Goal: Task Accomplishment & Management: Complete application form

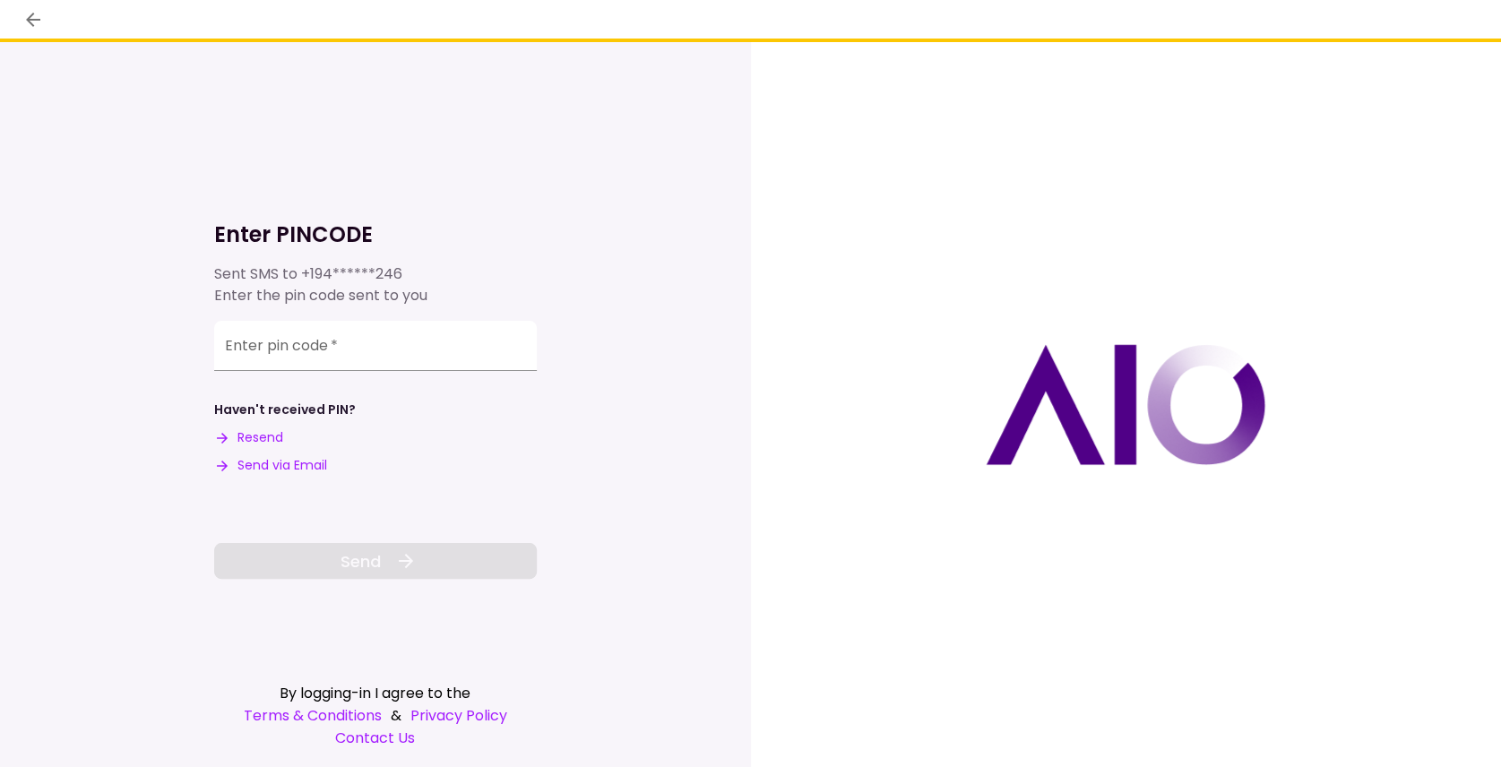
click at [298, 355] on input "Enter pin code   *" at bounding box center [375, 346] width 323 height 50
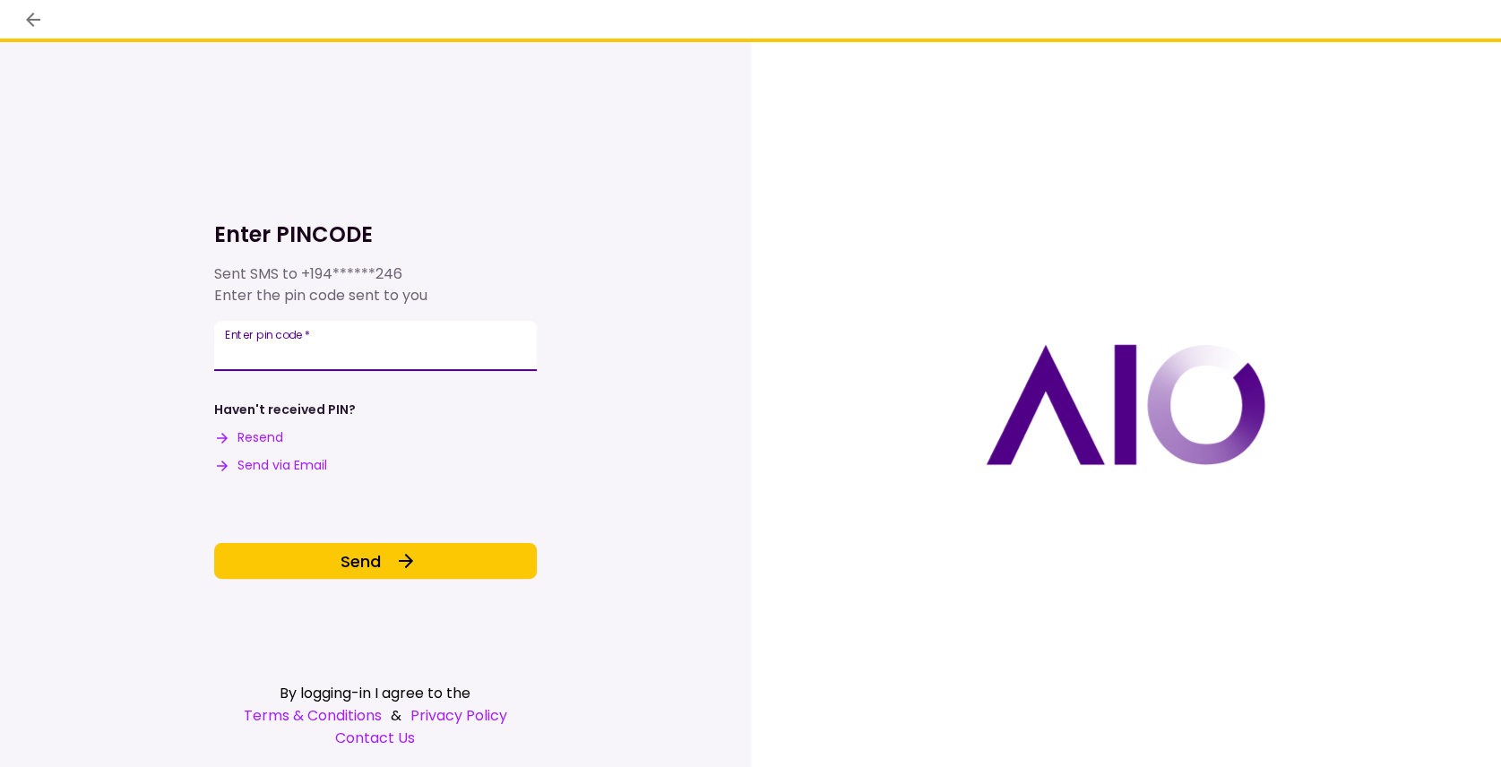
type input "******"
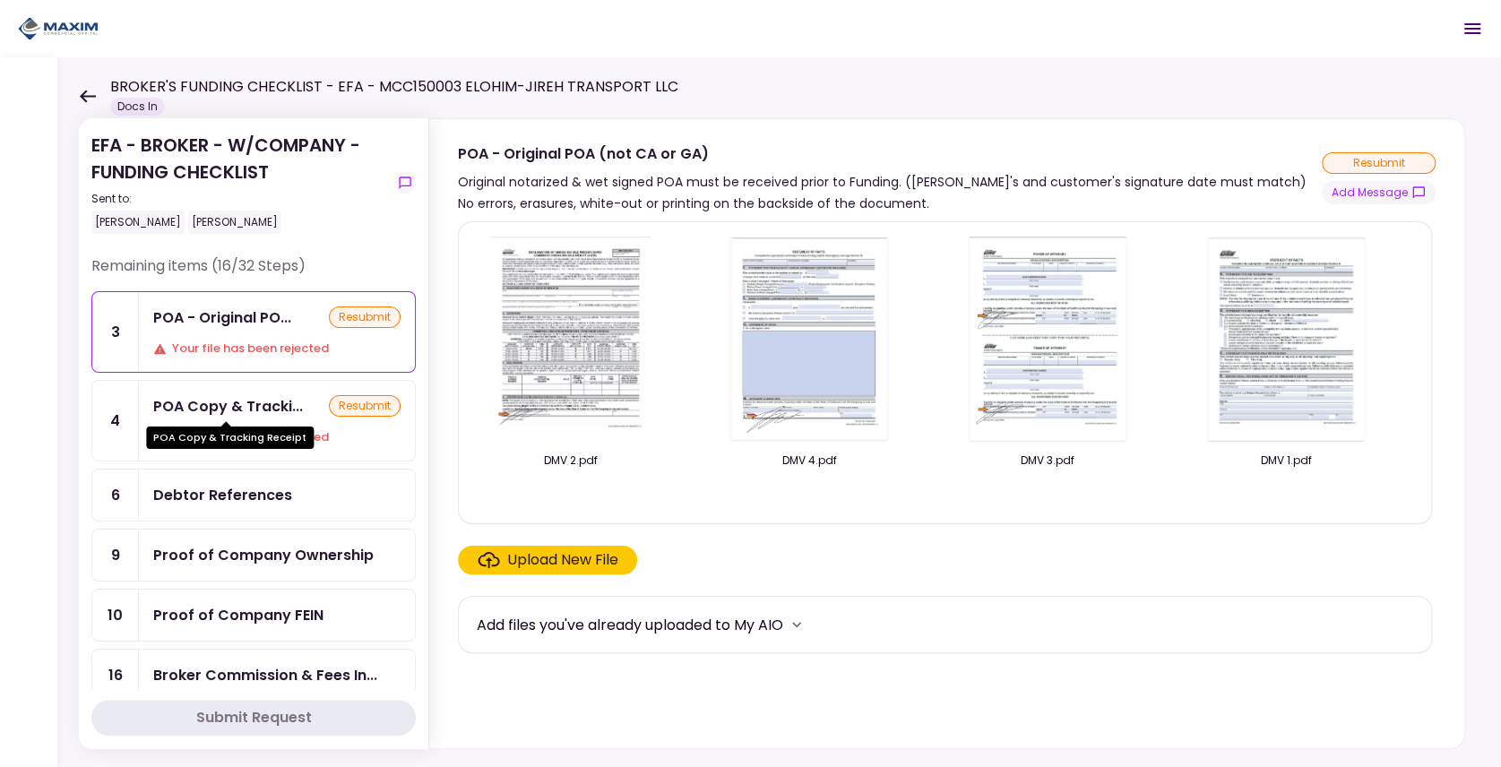
click at [213, 408] on div "POA Copy & Tracki..." at bounding box center [228, 406] width 150 height 22
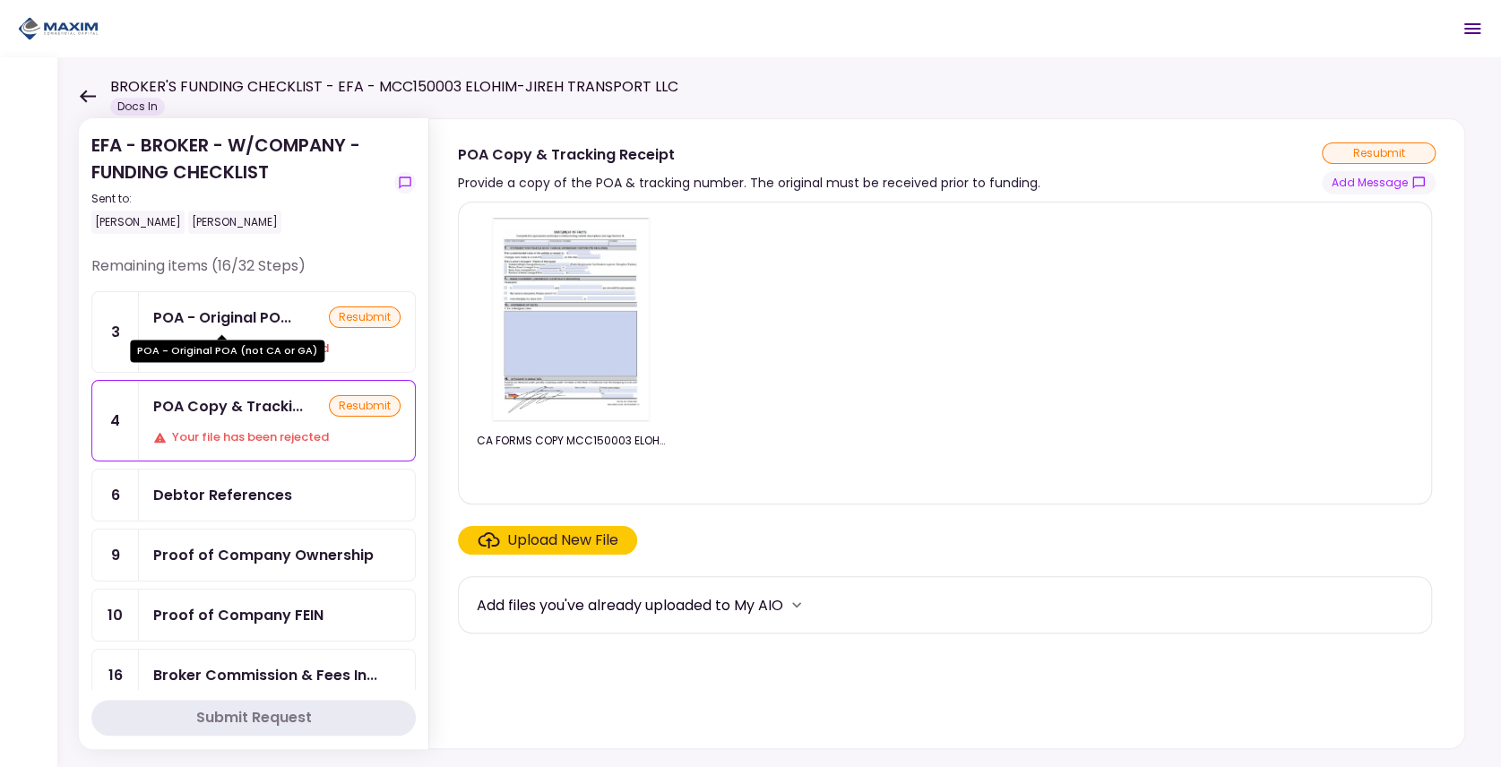
click at [254, 324] on div "POA - Original PO..." at bounding box center [222, 317] width 138 height 22
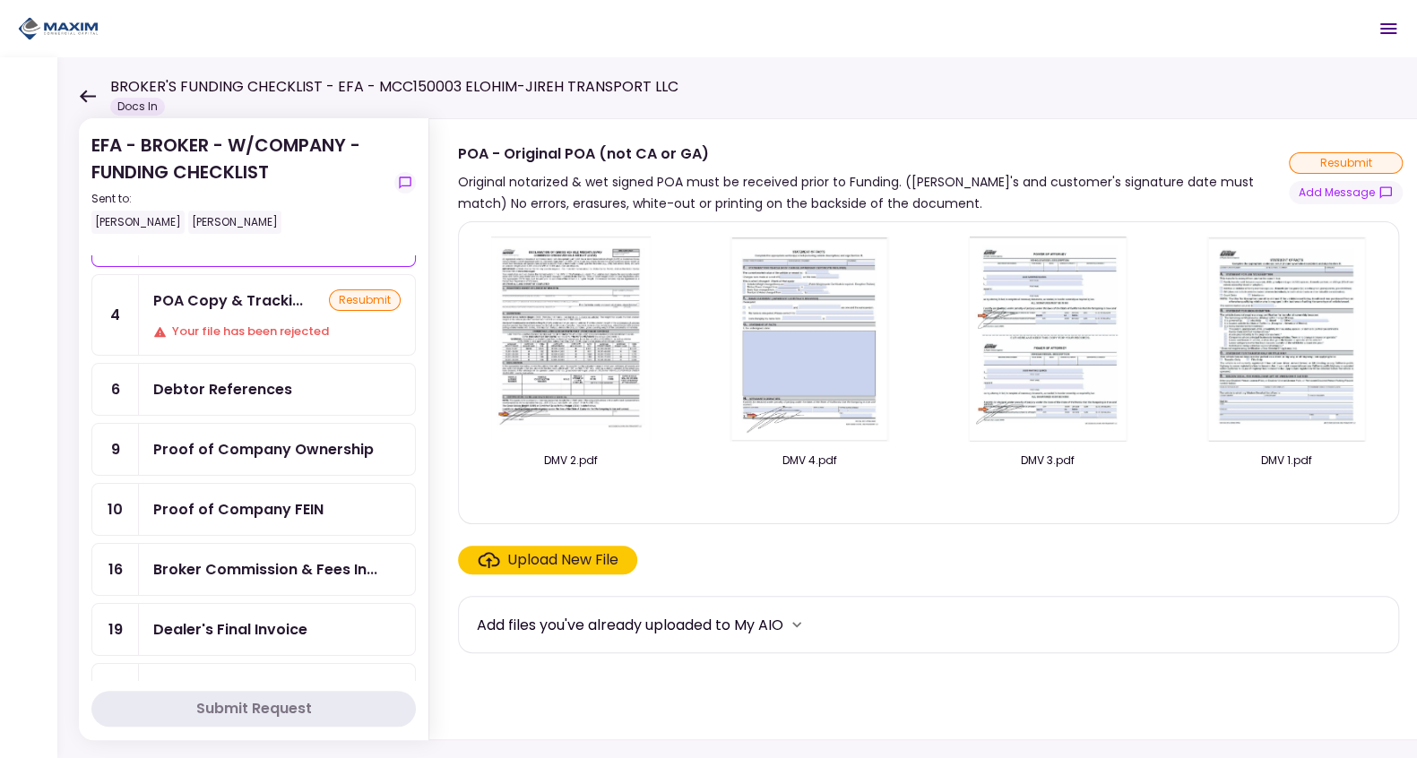
scroll to position [119, 0]
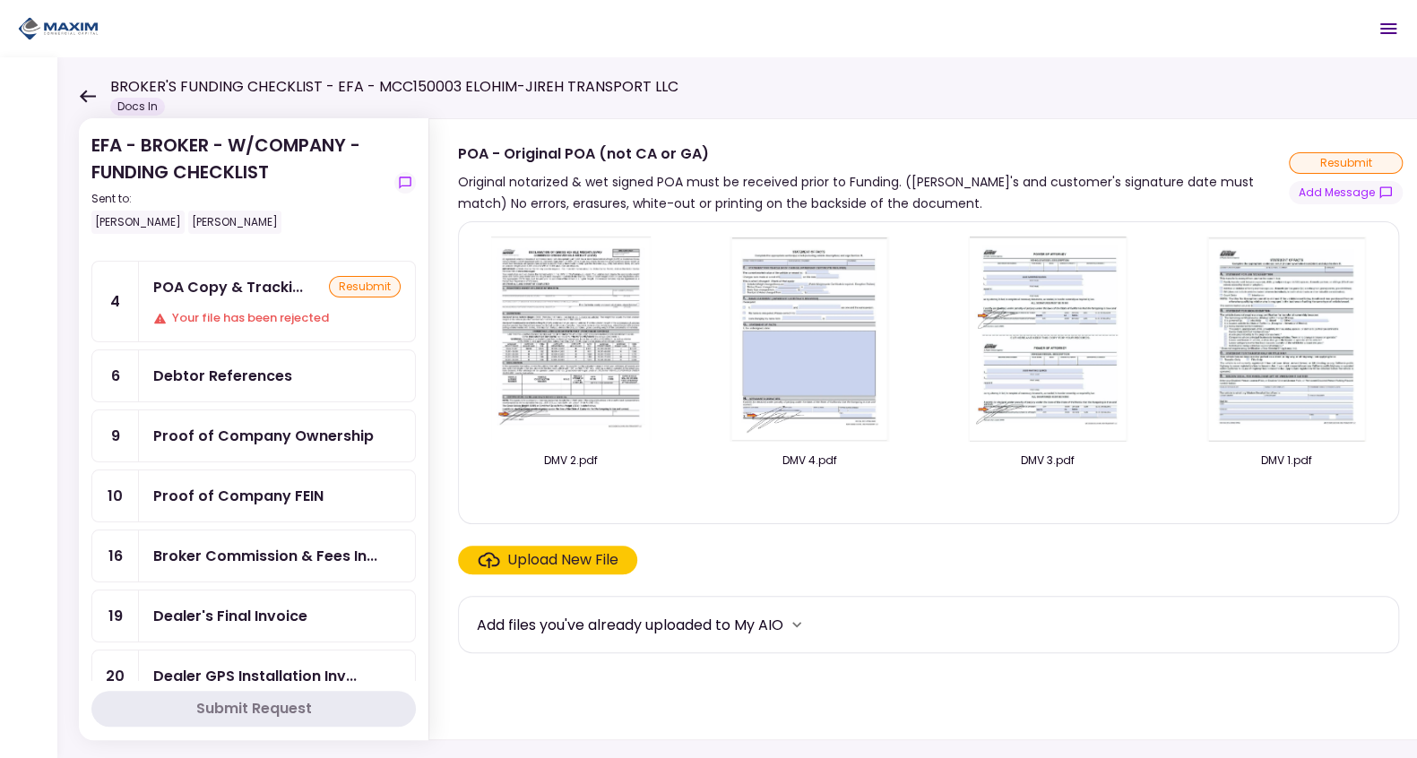
click at [242, 365] on div "Debtor References" at bounding box center [222, 376] width 139 height 22
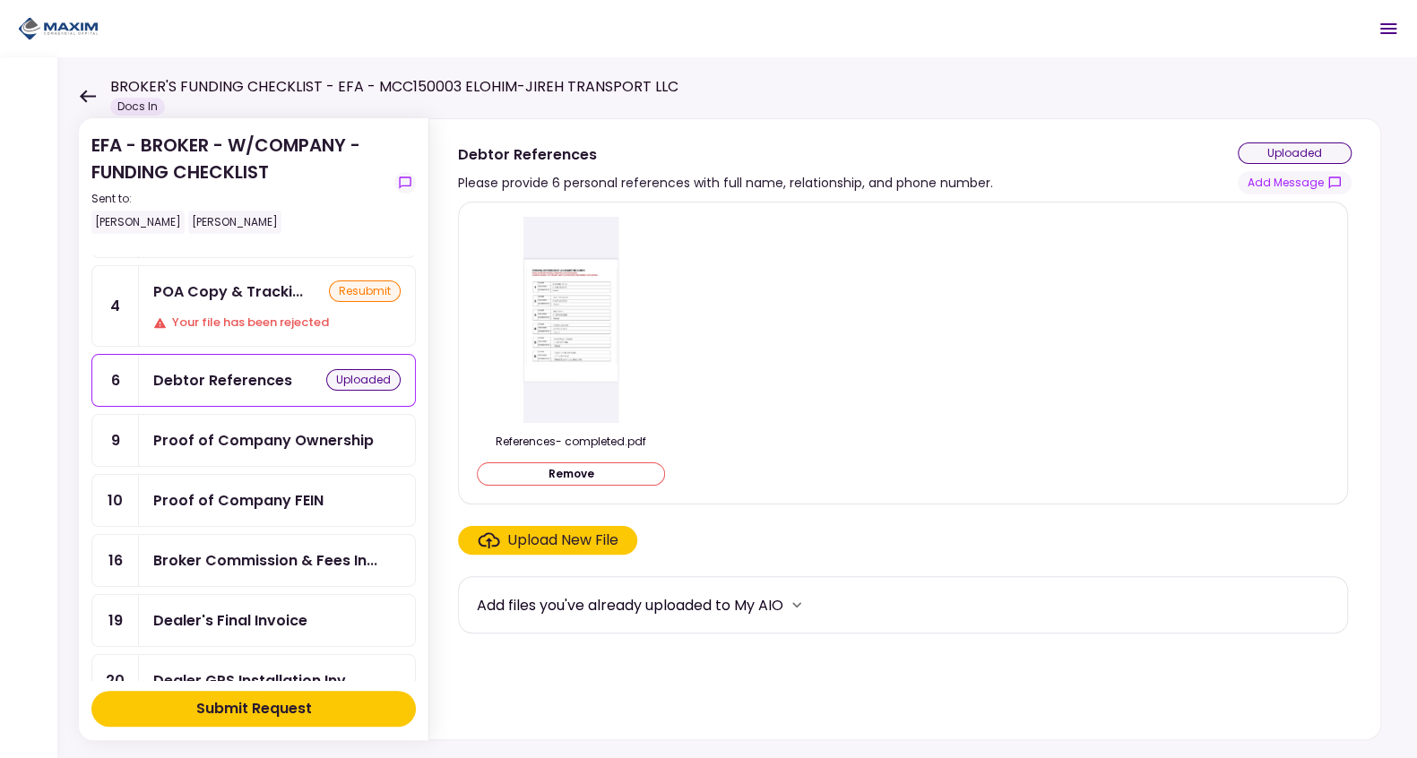
scroll to position [119, 0]
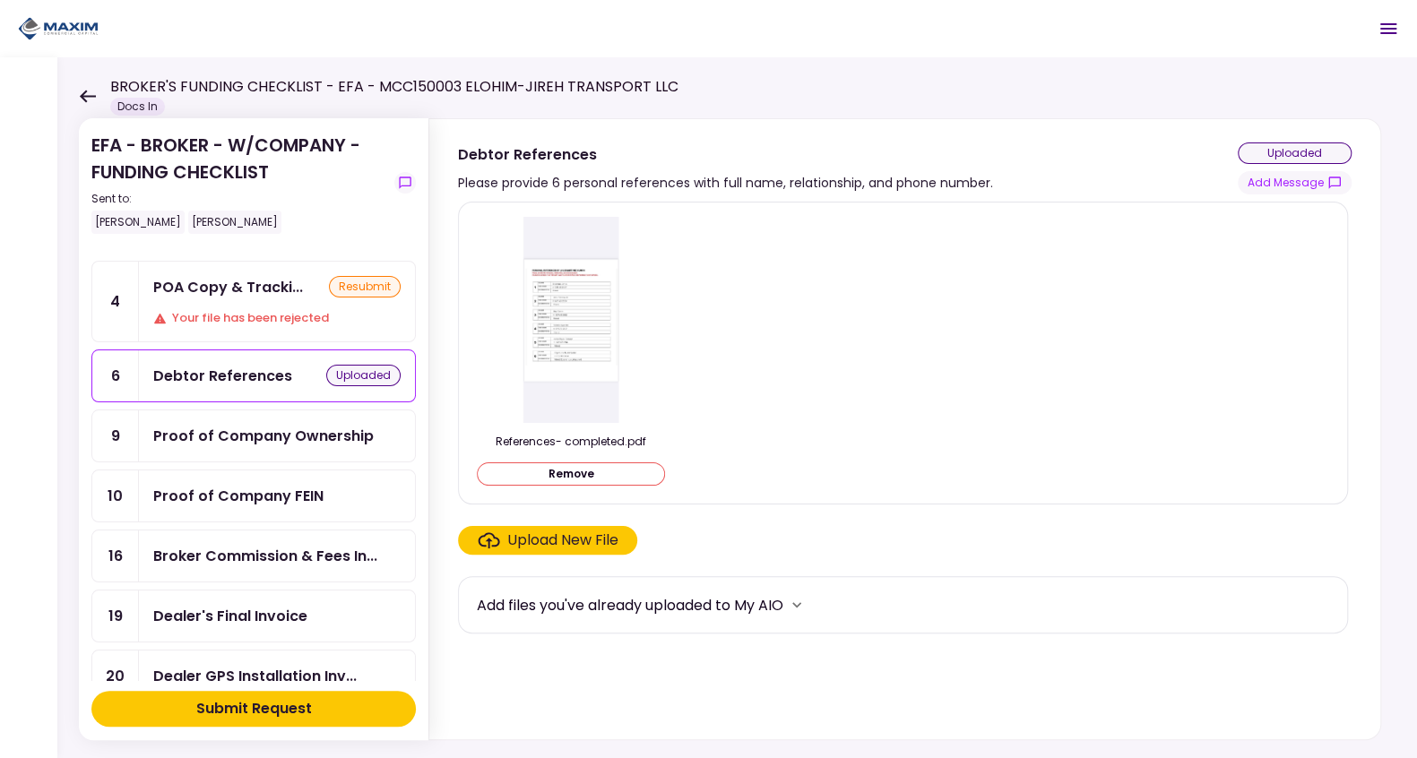
click at [226, 706] on div "Submit Request" at bounding box center [254, 709] width 116 height 22
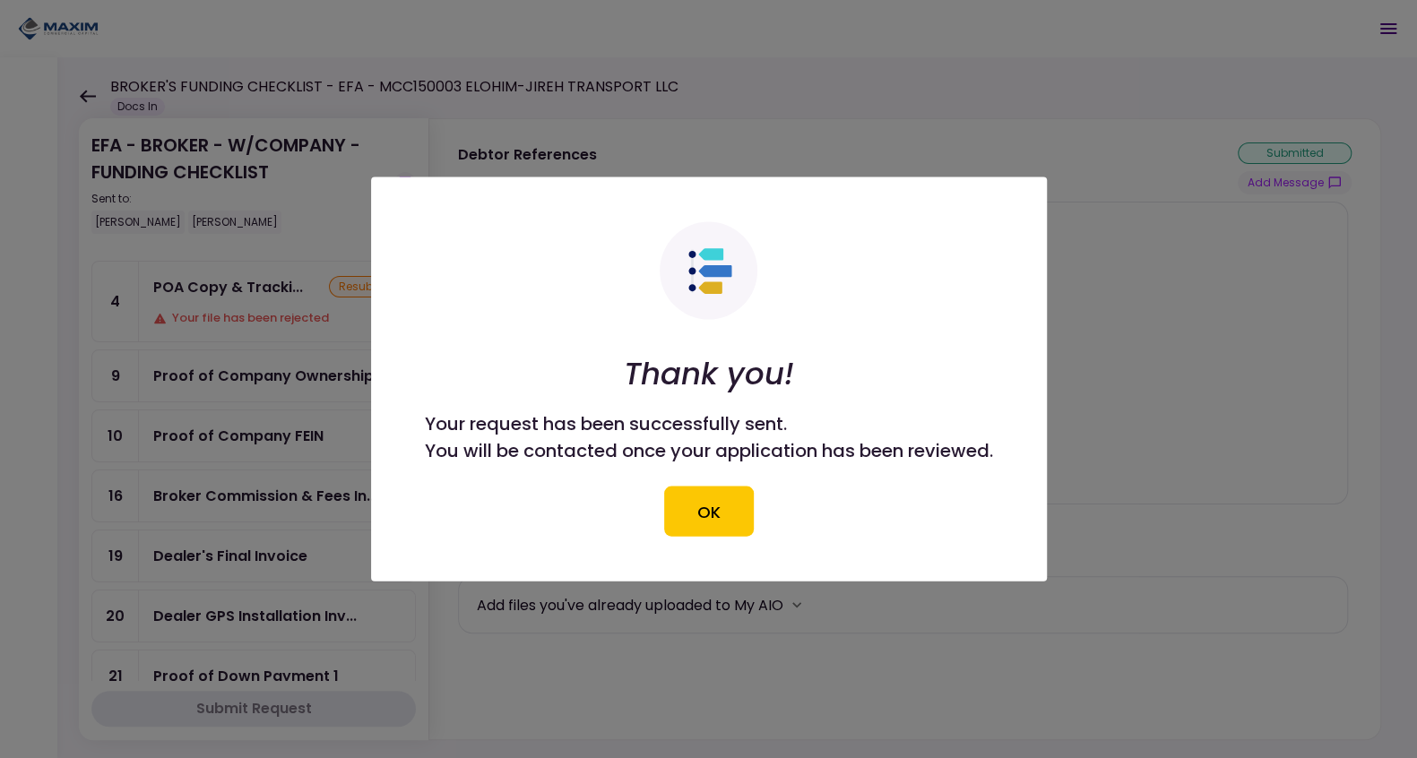
click at [268, 375] on div at bounding box center [708, 379] width 1417 height 758
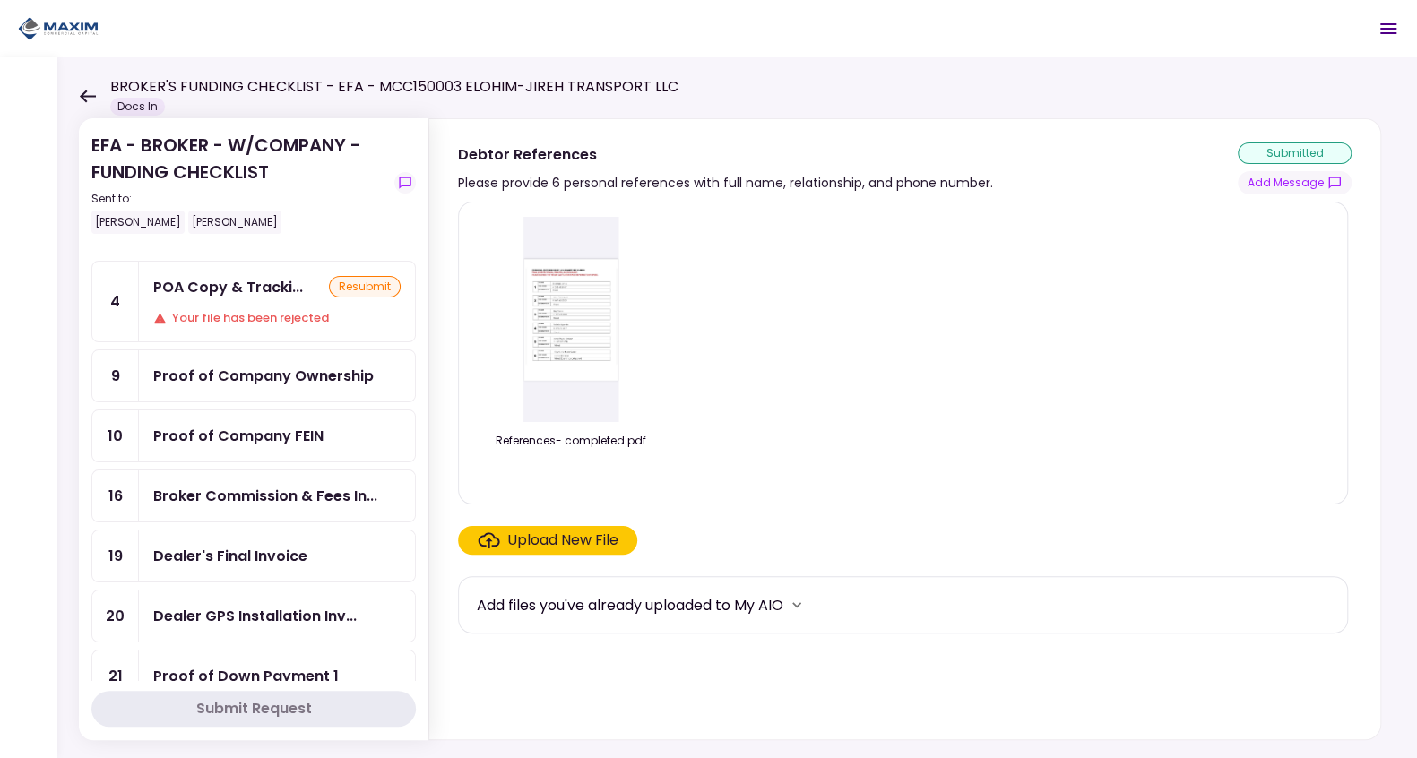
click at [274, 394] on div "Proof of Company Ownership" at bounding box center [277, 375] width 276 height 51
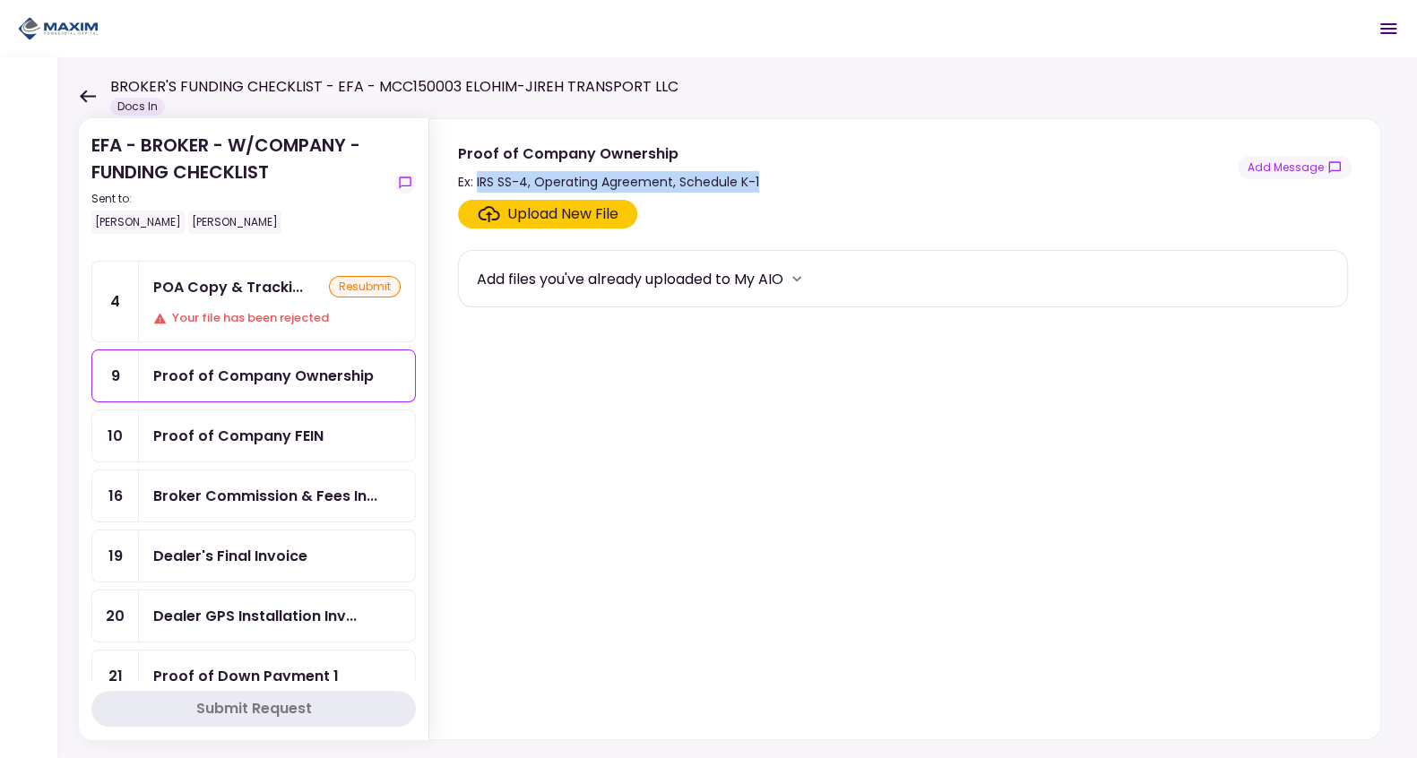
drag, startPoint x: 756, startPoint y: 178, endPoint x: 477, endPoint y: 183, distance: 279.6
click at [477, 183] on div "Proof of Company Ownership Ex: IRS SS-4, Operating Agreement, Schedule K-1 Add …" at bounding box center [904, 167] width 893 height 50
copy div "IRS SS-4, Operating Agreement, Schedule K-1"
click at [271, 545] on div "Dealer's Final Invoice" at bounding box center [230, 556] width 154 height 22
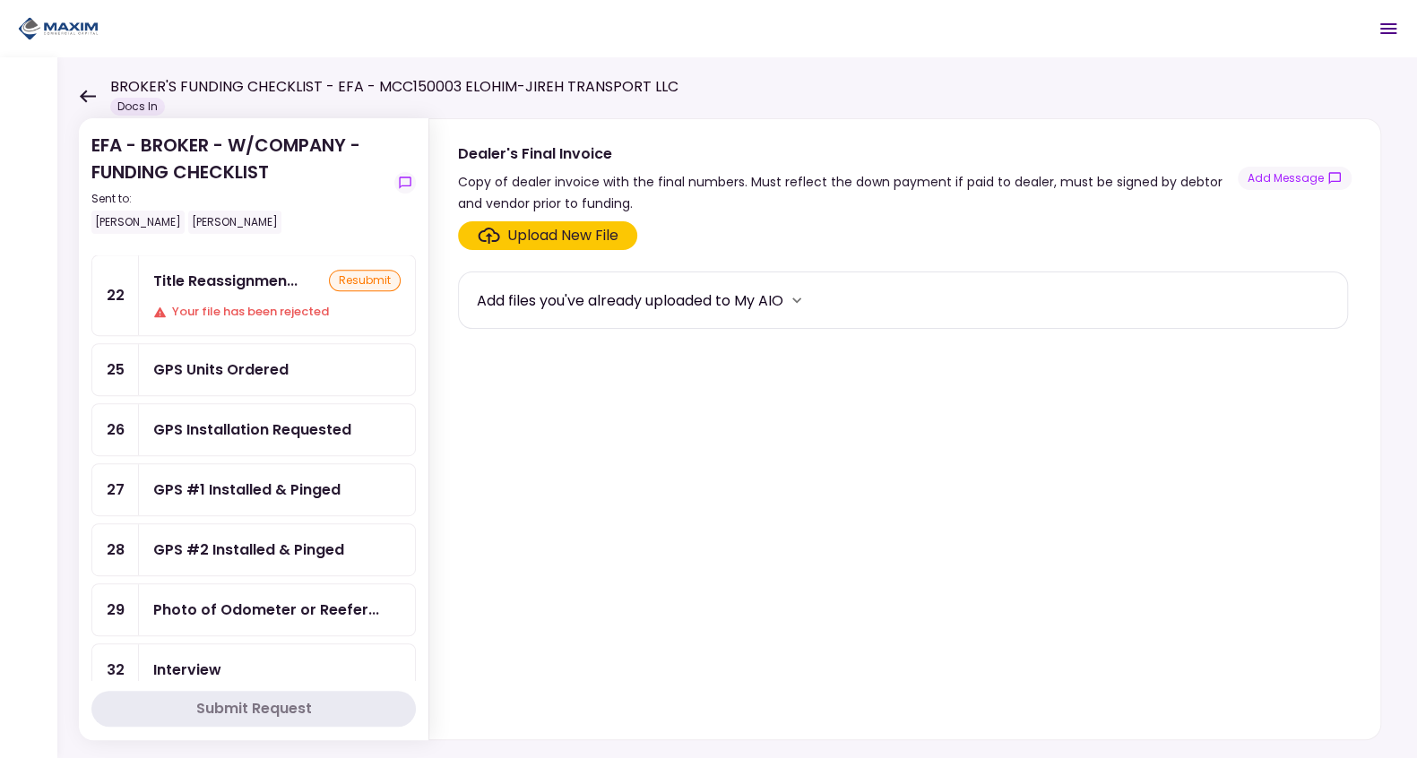
scroll to position [597, 0]
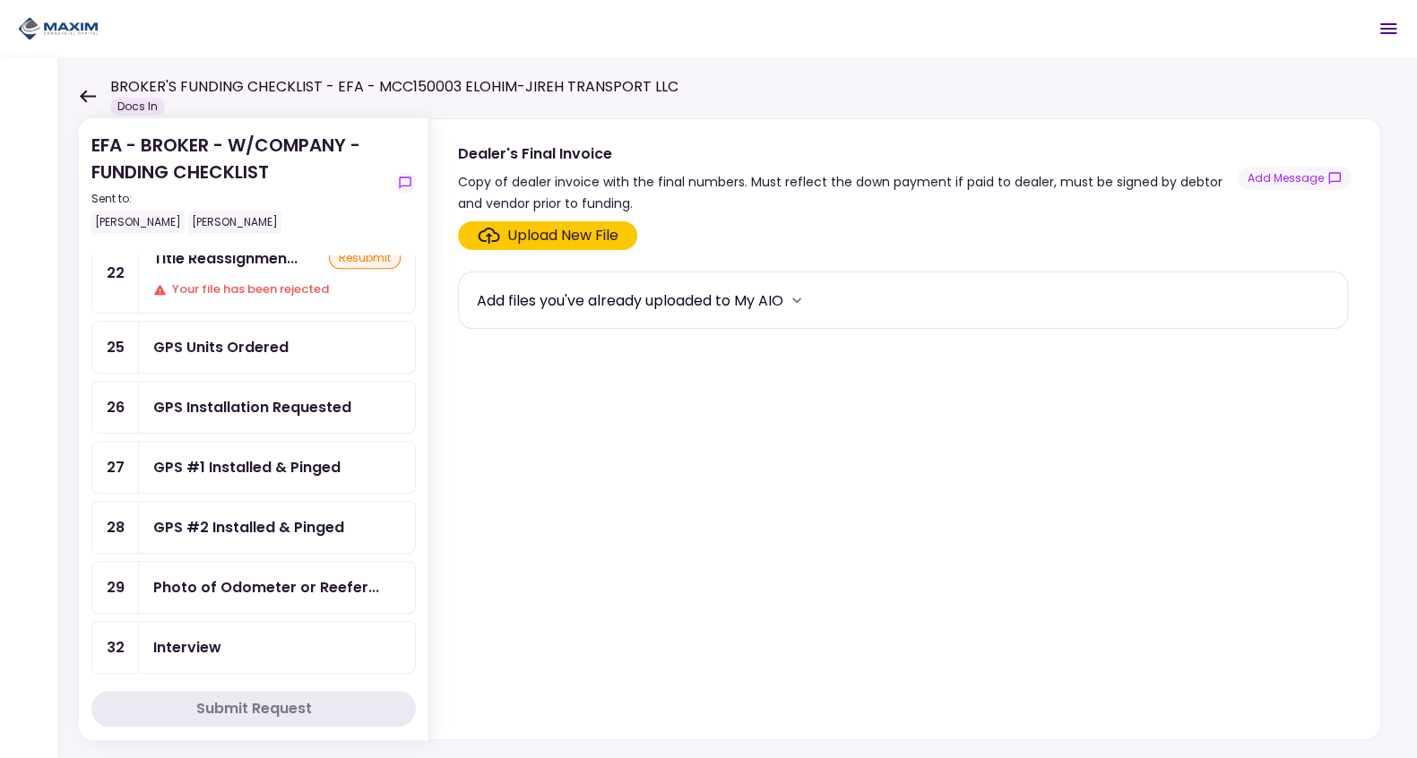
click at [256, 562] on div "Photo of Odometer or Reefer..." at bounding box center [277, 587] width 276 height 51
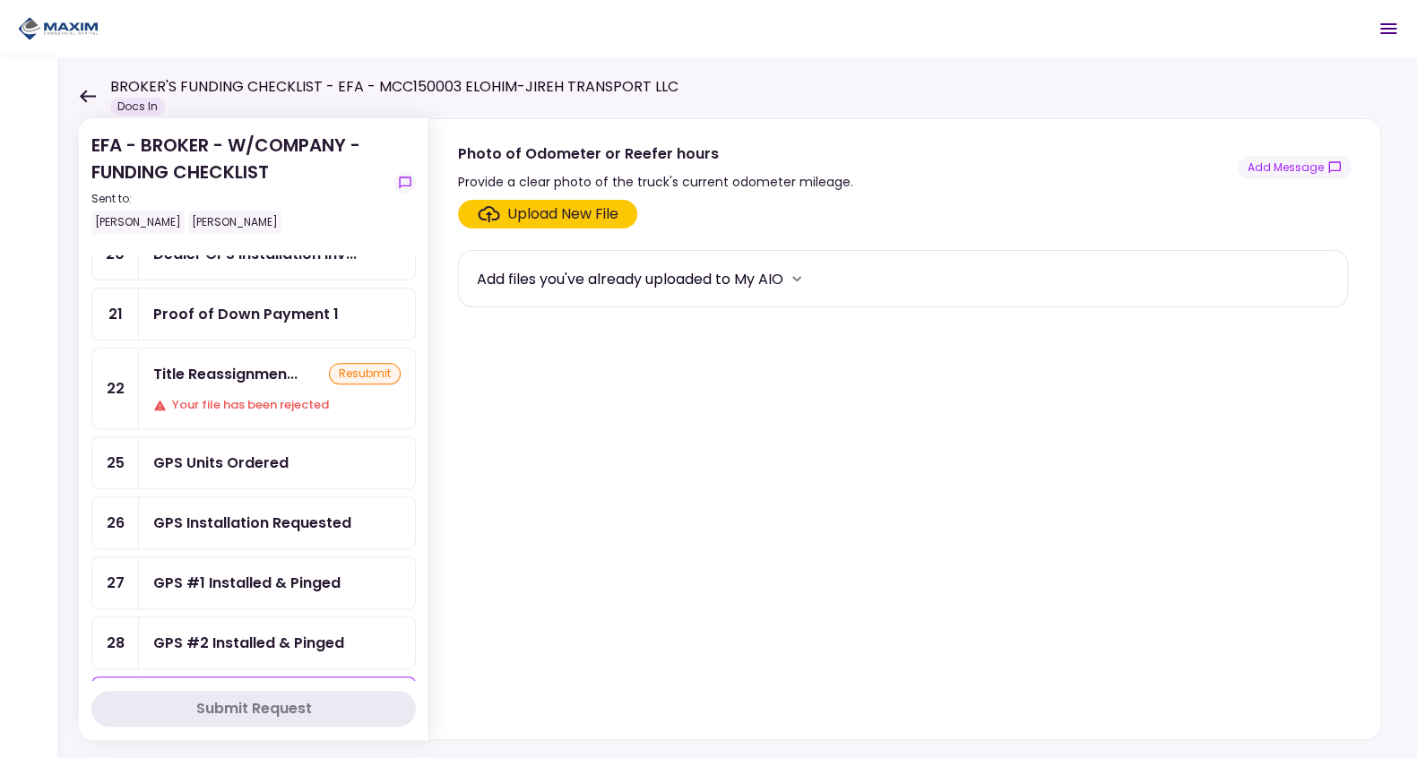
scroll to position [478, 0]
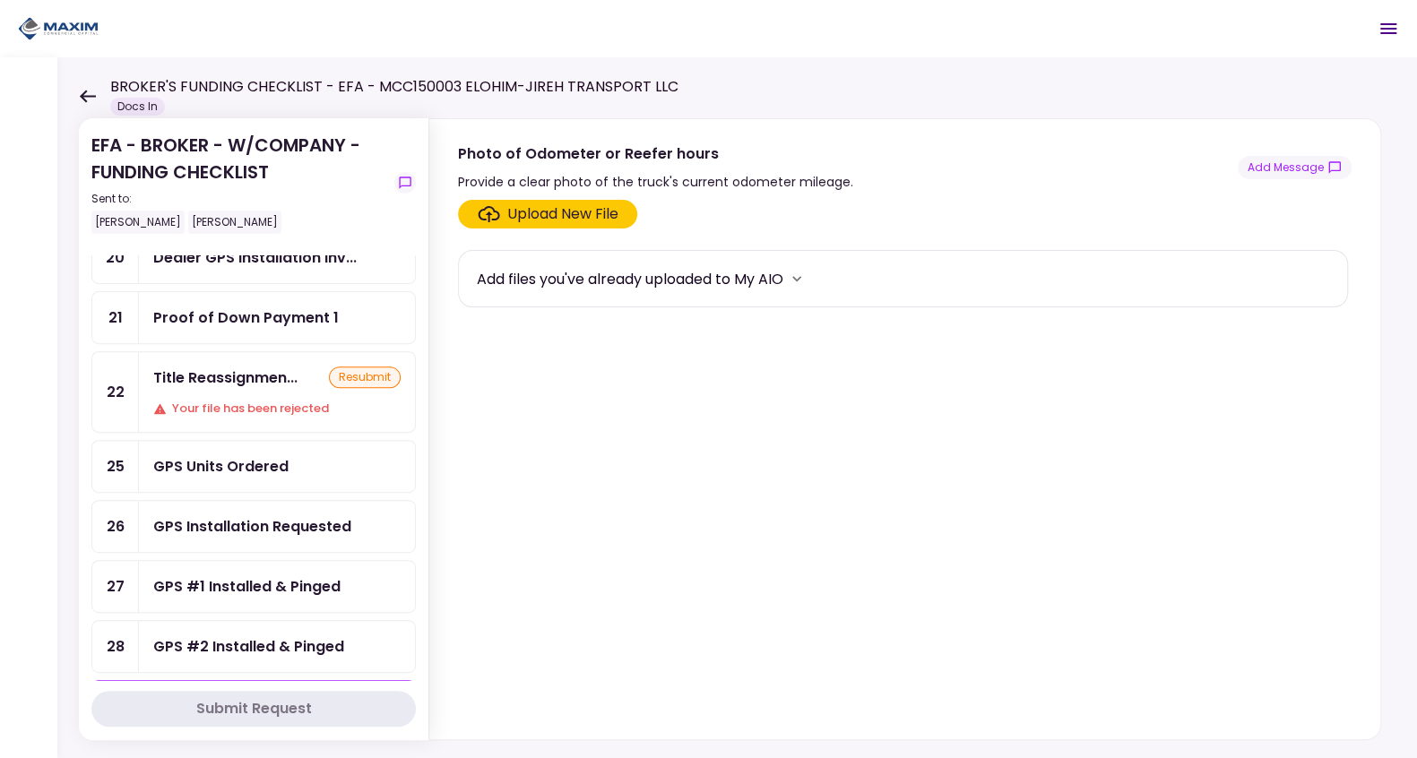
click at [1235, 405] on section "Upload New File Add files you've already uploaded to My AIO" at bounding box center [904, 466] width 893 height 532
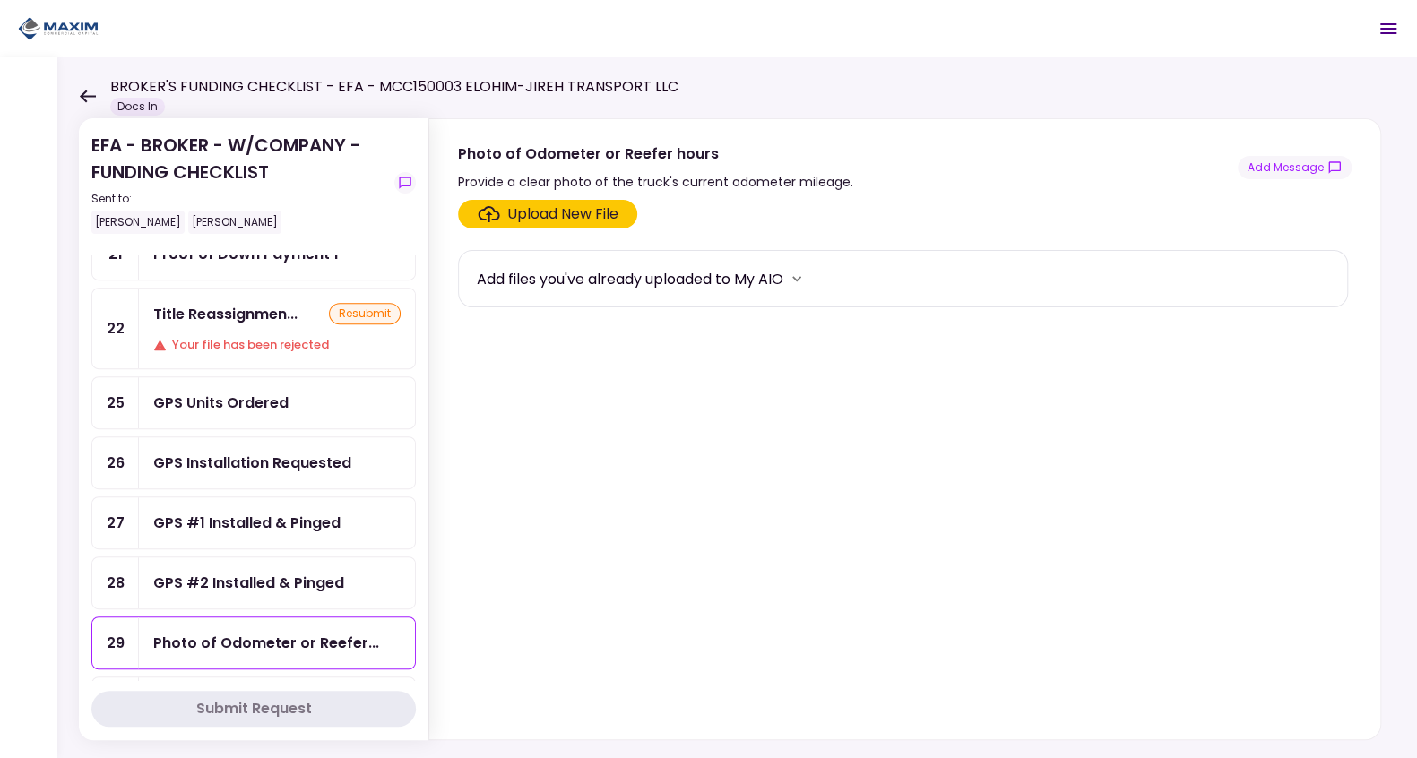
scroll to position [538, 0]
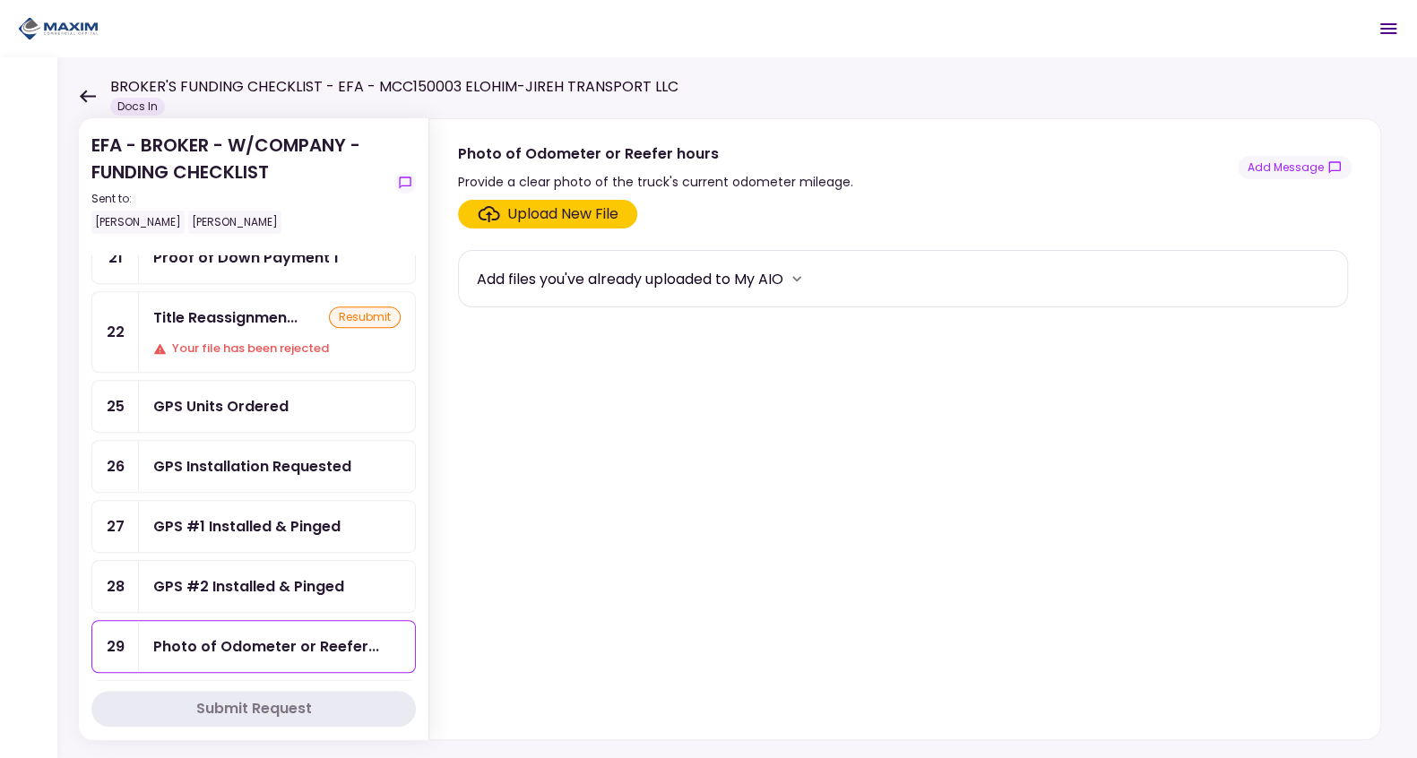
click at [255, 515] on div "GPS #1 Installed & Pinged" at bounding box center [246, 526] width 187 height 22
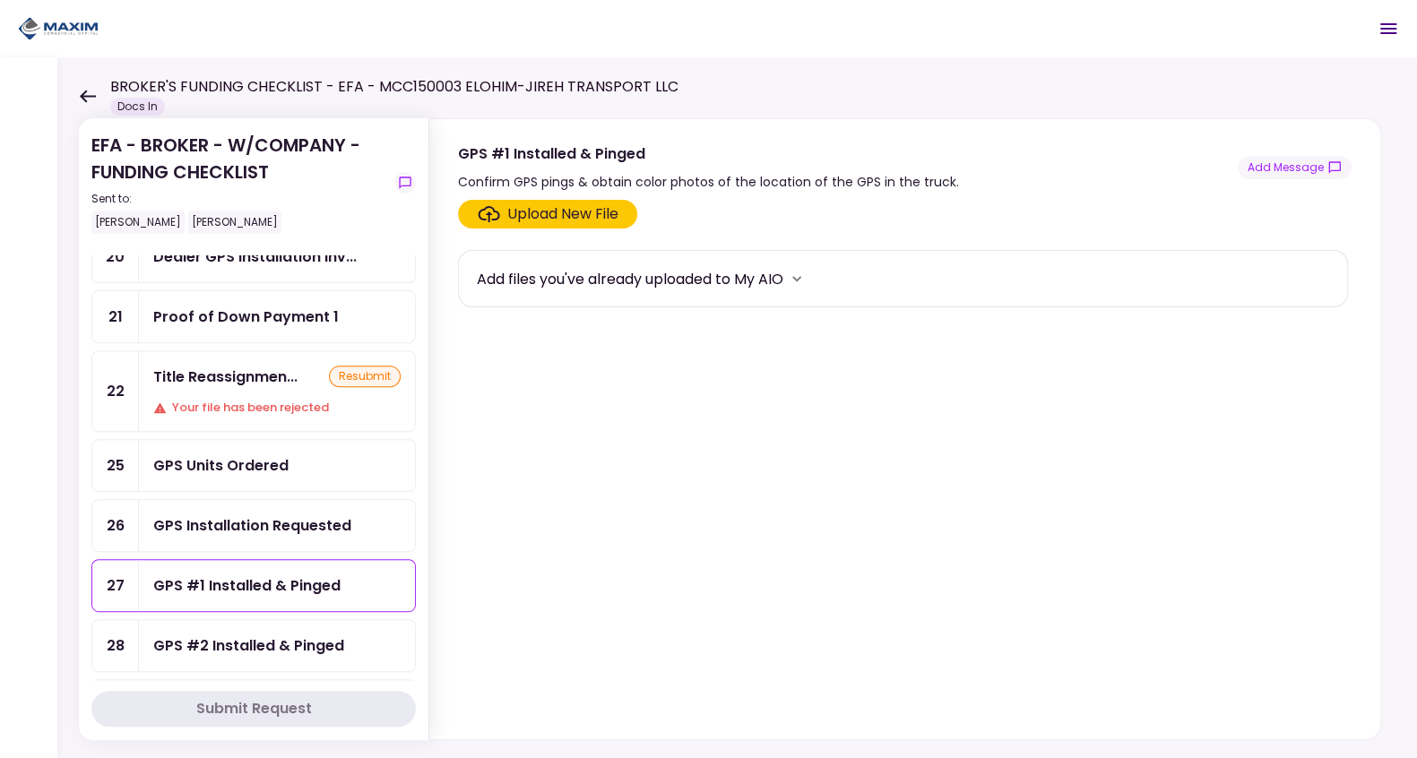
scroll to position [478, 0]
click at [229, 400] on div "Your file has been rejected" at bounding box center [276, 409] width 247 height 18
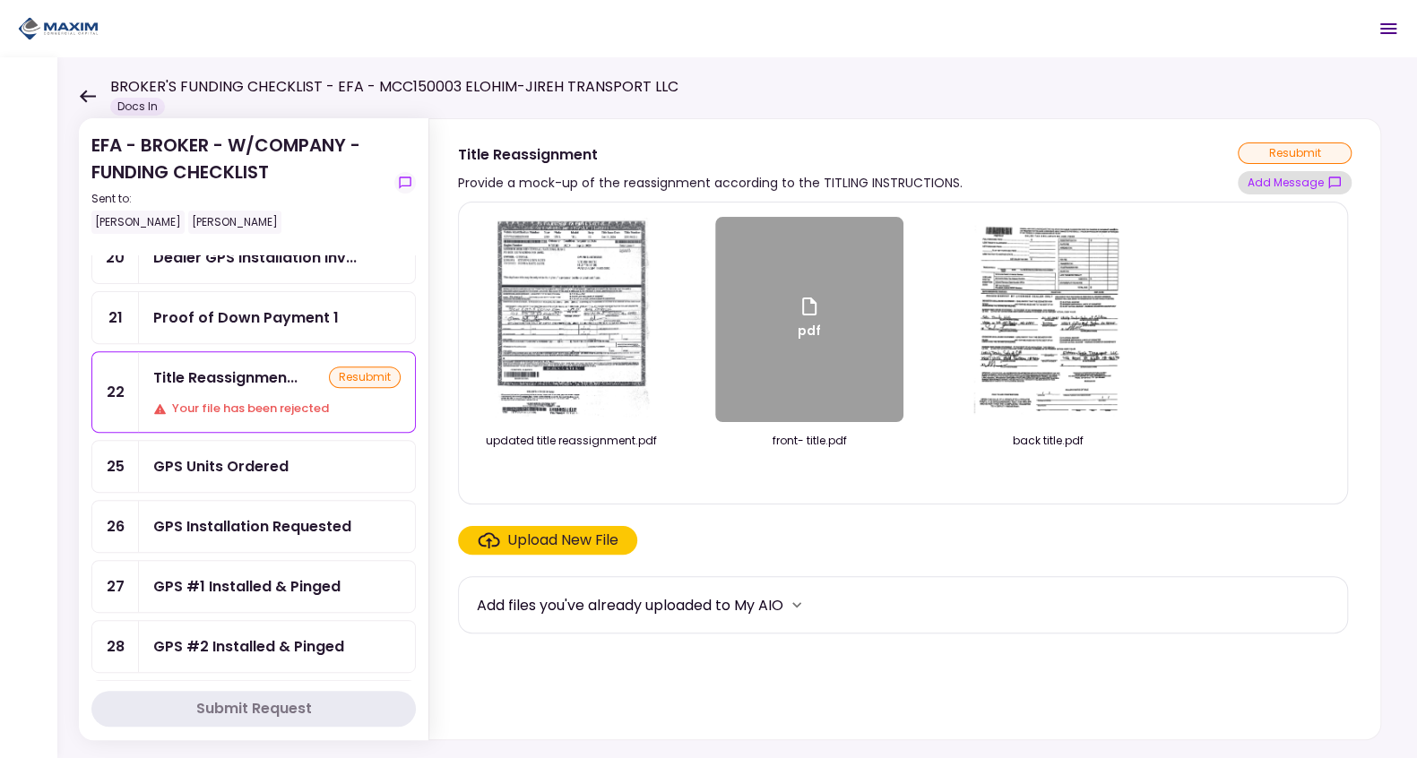
click at [1329, 181] on icon "show-messages" at bounding box center [1334, 183] width 12 height 12
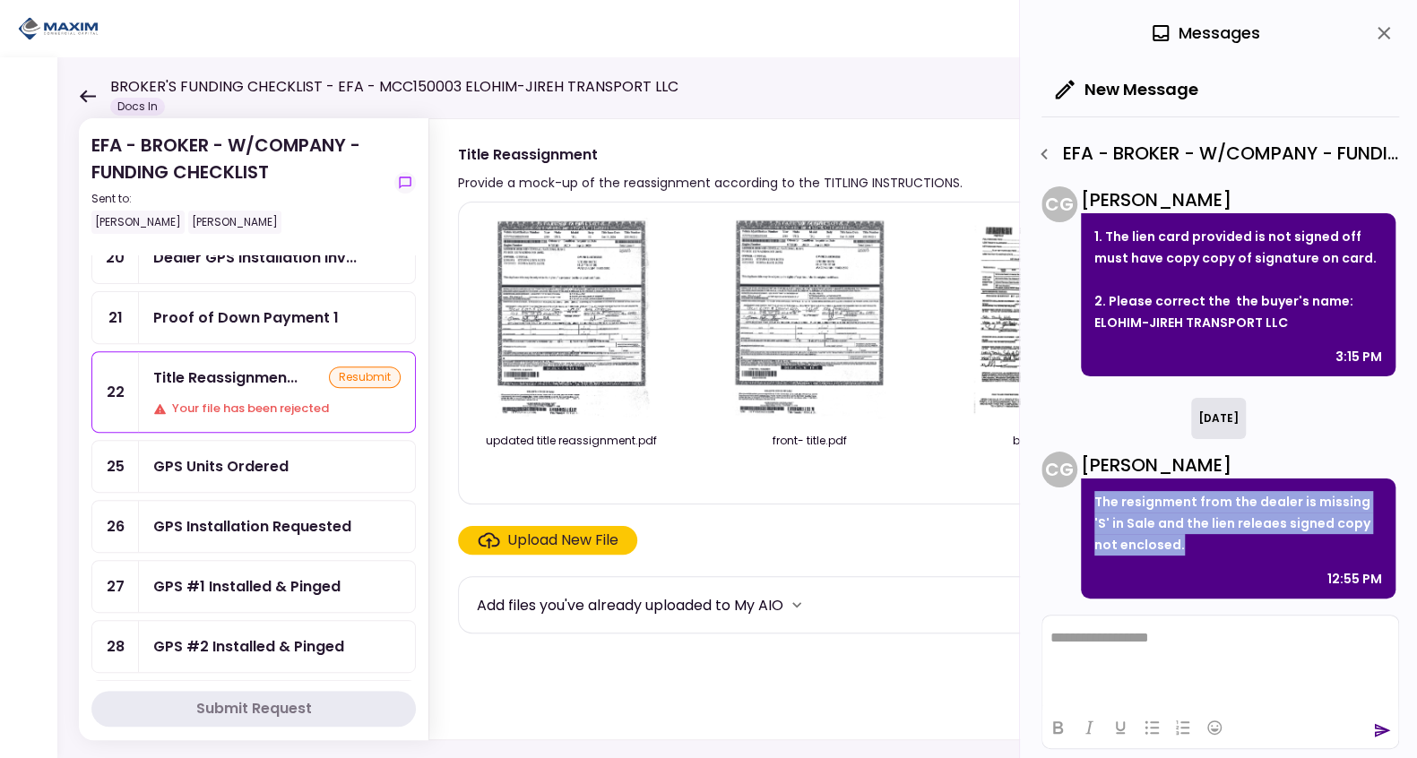
drag, startPoint x: 1172, startPoint y: 550, endPoint x: 1086, endPoint y: 504, distance: 97.8
click at [1086, 504] on div "The resignment from the dealer is missing 'S' in Sale and the lien releaes sign…" at bounding box center [1238, 539] width 315 height 120
copy p "The resignment from the dealer is missing 'S' in Sale and the lien releaes sign…"
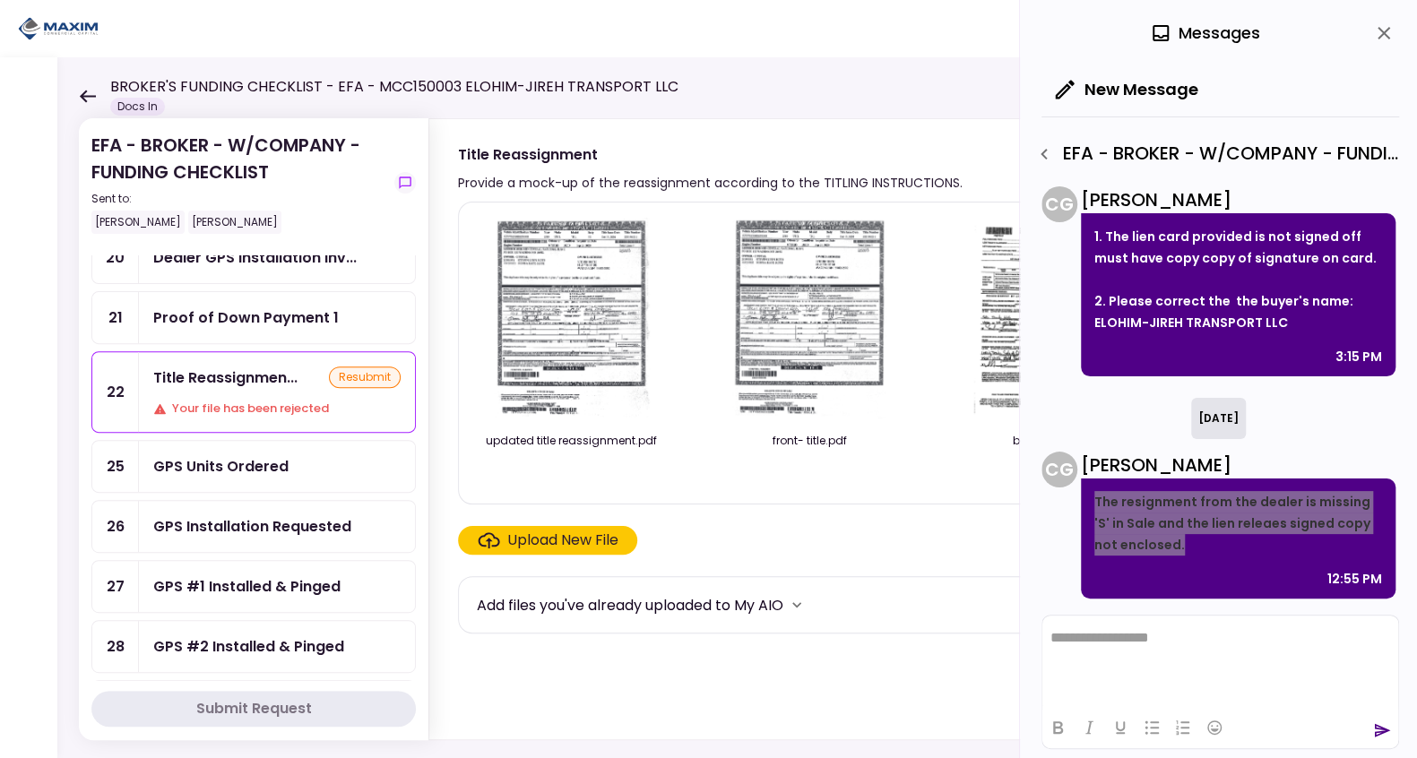
click at [1199, 660] on html "**********" at bounding box center [1220, 639] width 356 height 46
click at [1329, 639] on p "**********" at bounding box center [1220, 638] width 341 height 17
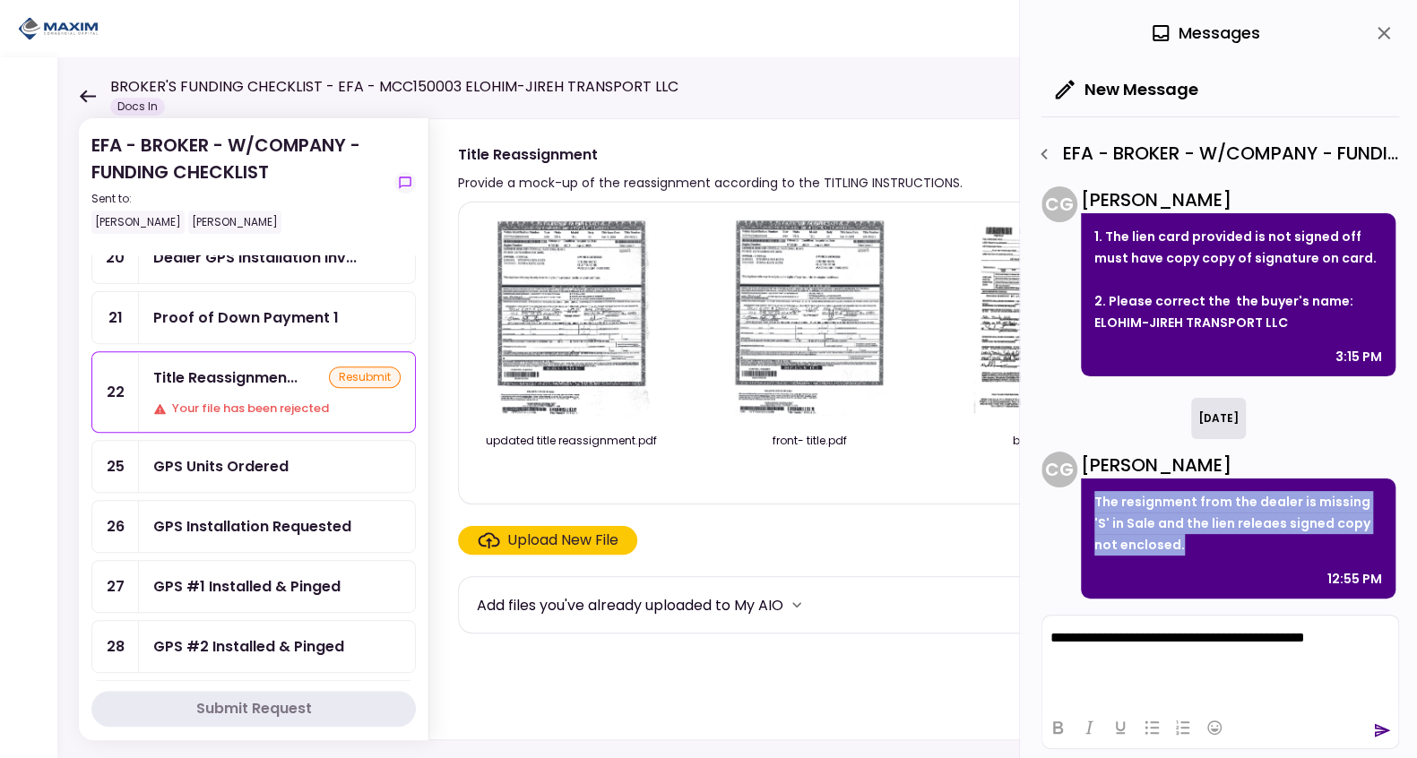
click at [1378, 726] on icon "send" at bounding box center [1383, 730] width 16 height 13
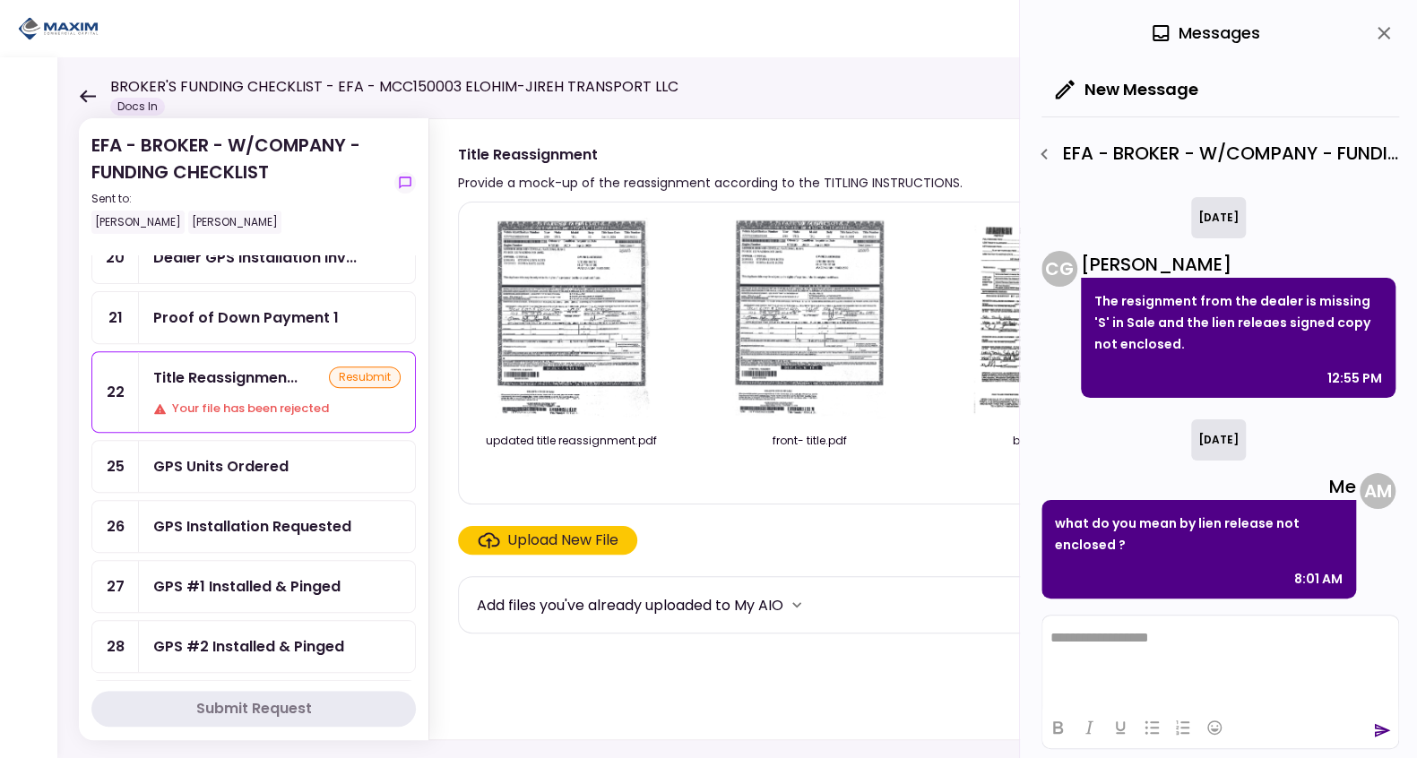
click at [1084, 446] on div "[DATE] Me what do you mean by lien release not enclosed ? 8:01 AM A M" at bounding box center [1218, 508] width 354 height 179
click at [1115, 629] on html at bounding box center [1220, 638] width 356 height 44
click at [1190, 330] on p "The resignment from the dealer is missing 'S' in Sale and the lien releaes sign…" at bounding box center [1238, 322] width 288 height 65
click at [1144, 642] on p "**********" at bounding box center [1220, 638] width 341 height 17
click at [1376, 722] on icon "send" at bounding box center [1382, 730] width 18 height 18
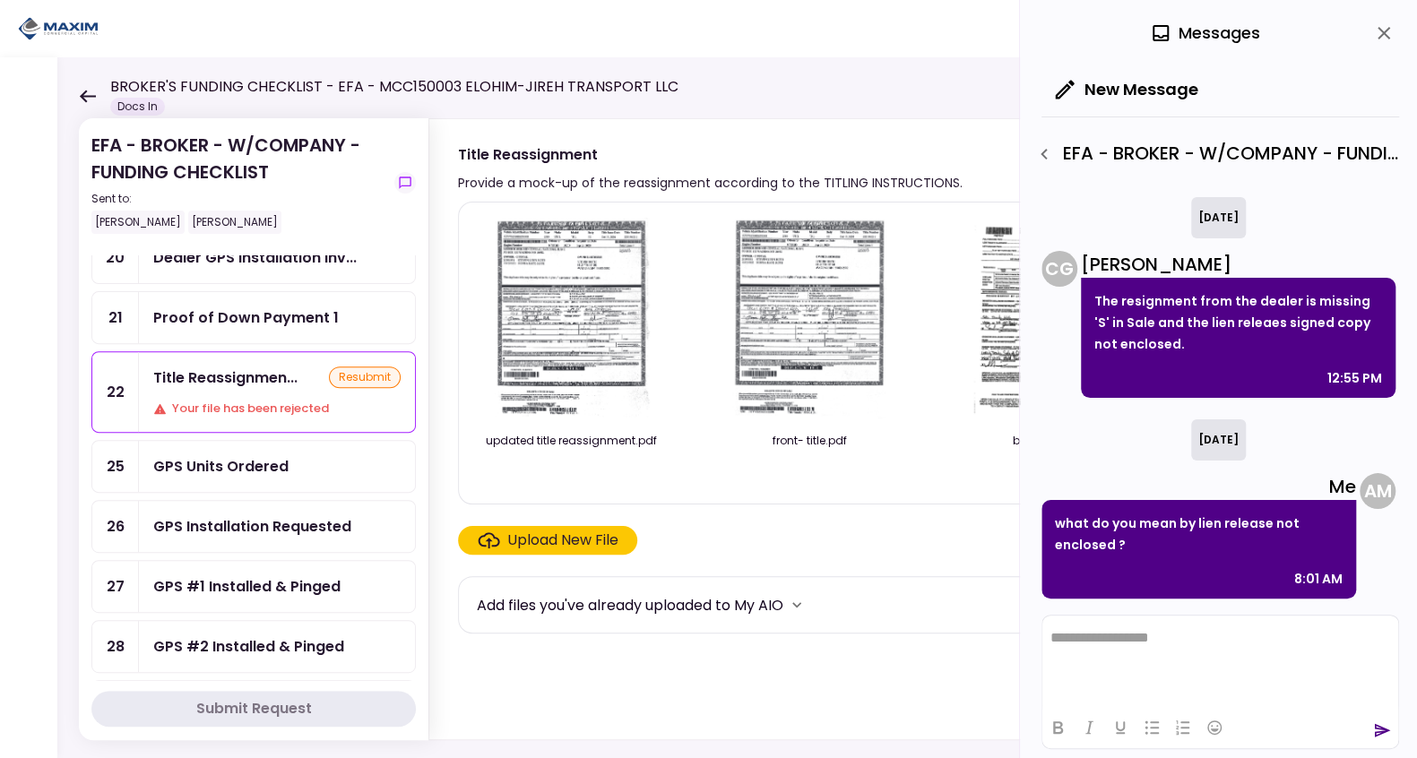
scroll to position [399, 0]
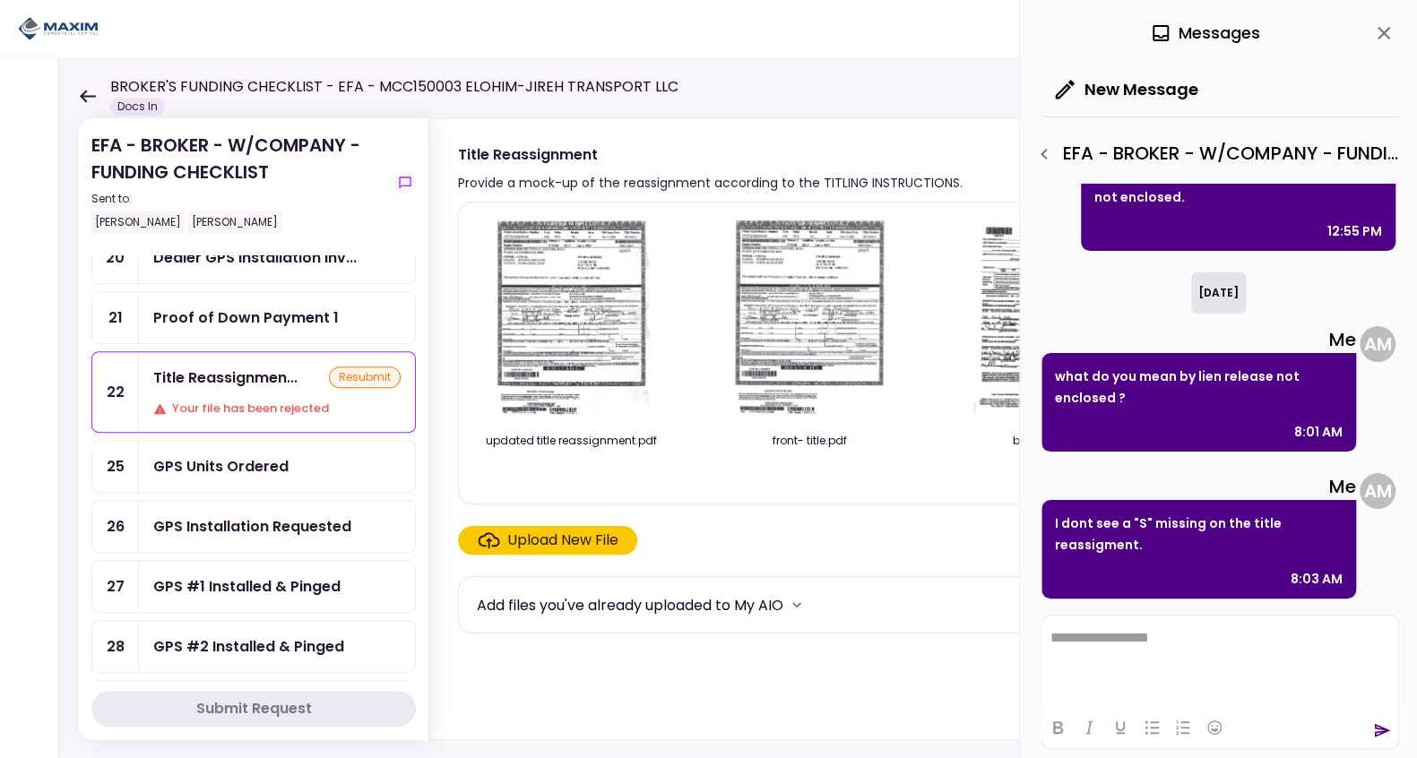
drag, startPoint x: 299, startPoint y: 30, endPoint x: 298, endPoint y: 7, distance: 23.3
click at [298, 30] on header "**********" at bounding box center [708, 28] width 1417 height 57
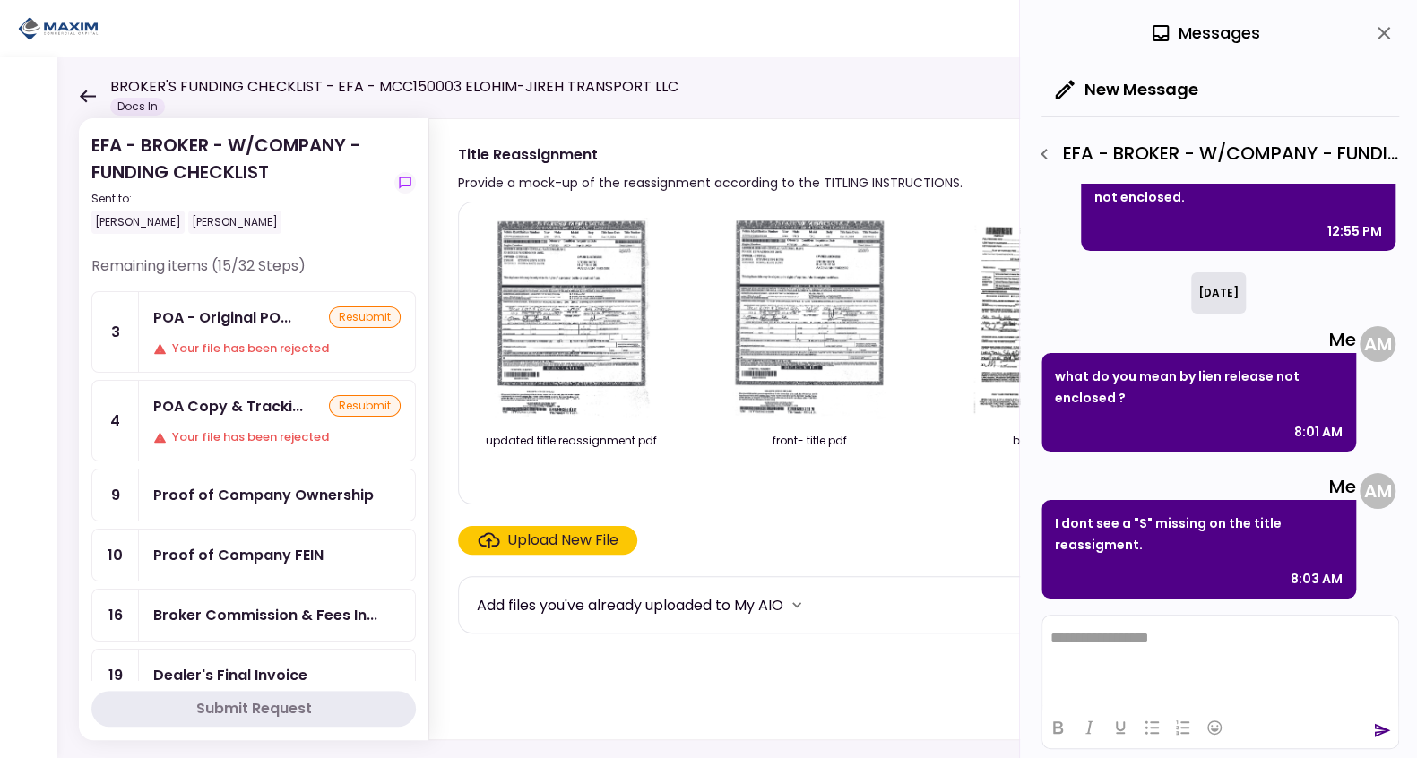
scroll to position [0, 0]
